Goal: Transaction & Acquisition: Download file/media

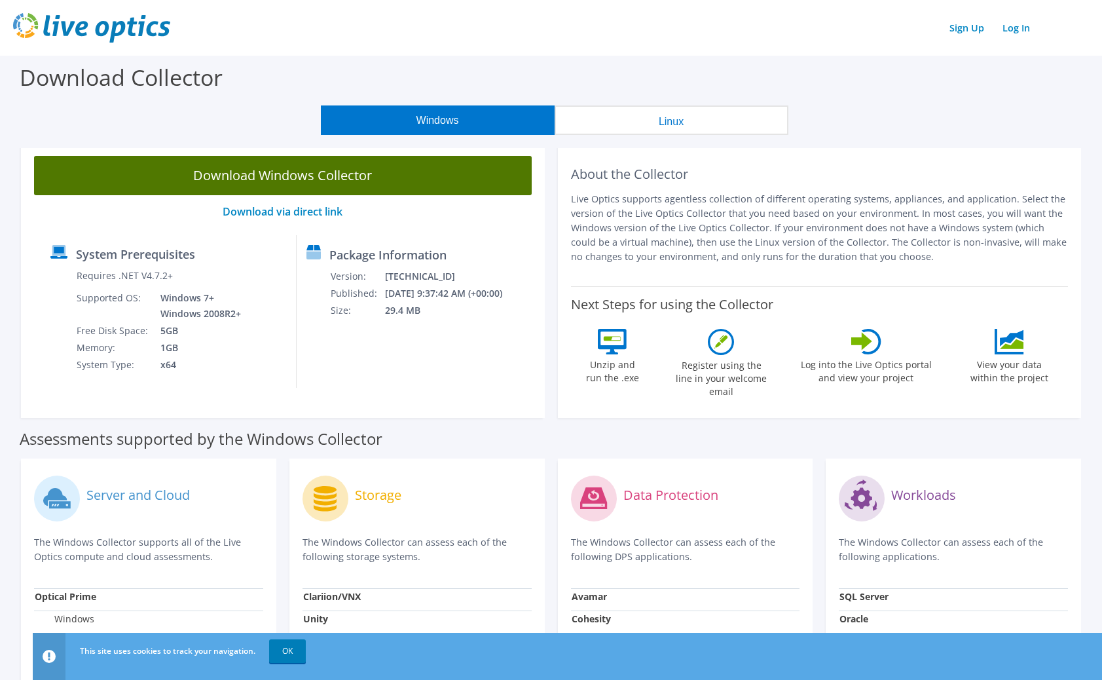
click at [288, 172] on link "Download Windows Collector" at bounding box center [283, 175] width 498 height 39
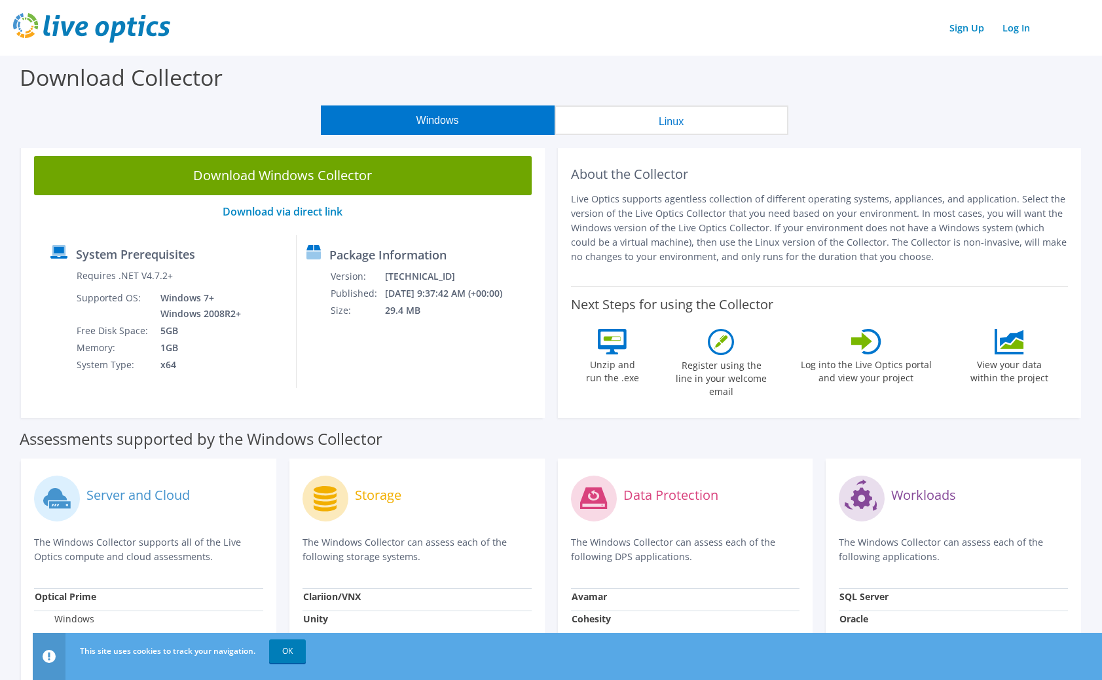
click at [515, 57] on div "Download Collector" at bounding box center [551, 81] width 1089 height 50
